Goal: Find specific page/section: Find specific page/section

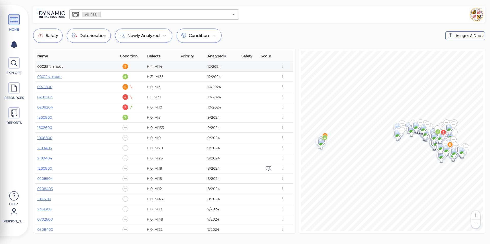
click at [52, 67] on link "00028N_mdot" at bounding box center [50, 66] width 26 height 5
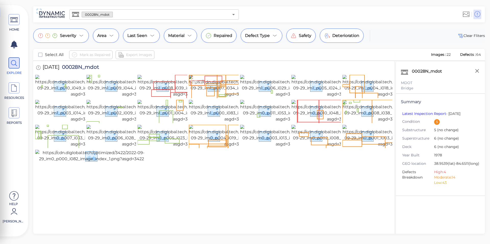
click at [205, 97] on img at bounding box center [235, 86] width 93 height 22
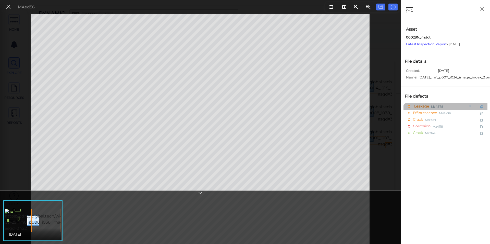
click at [423, 110] on span "Leakage" at bounding box center [421, 107] width 16 height 6
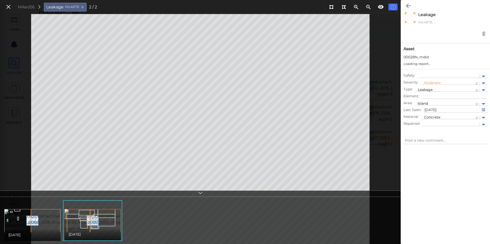
type textarea "x"
click at [9, 7] on icon at bounding box center [9, 7] width 6 height 7
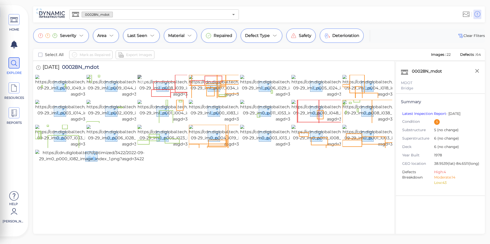
click at [161, 97] on img at bounding box center [183, 86] width 93 height 22
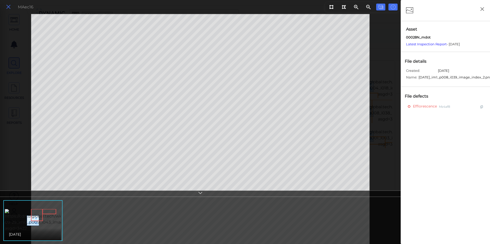
click at [10, 8] on icon at bounding box center [9, 7] width 6 height 7
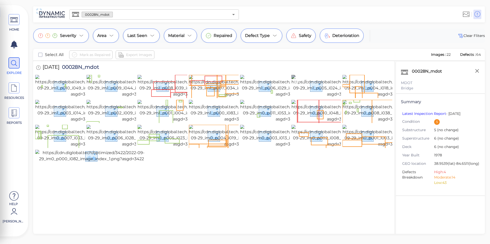
click at [316, 95] on img at bounding box center [337, 86] width 93 height 22
